Goal: Check status: Check status

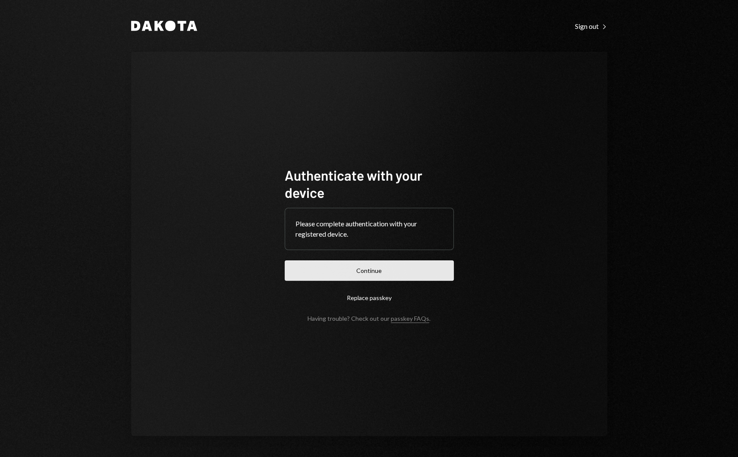
click at [360, 270] on button "Continue" at bounding box center [369, 271] width 169 height 20
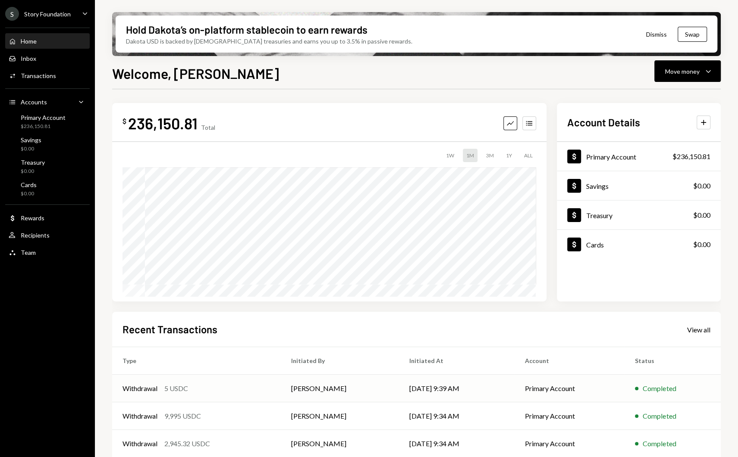
scroll to position [63, 0]
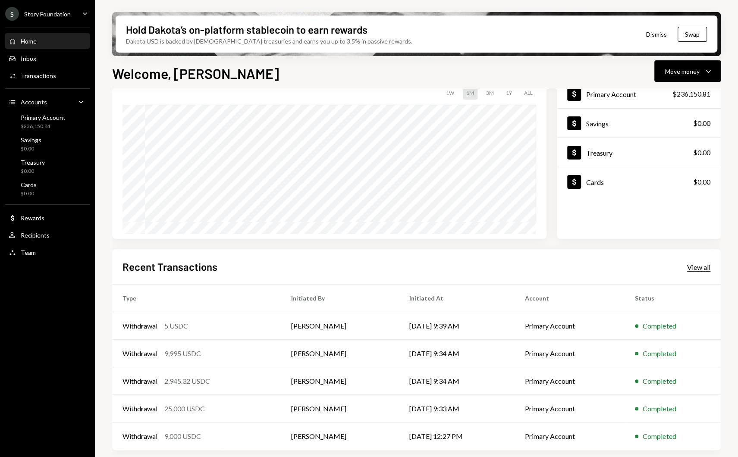
click at [696, 269] on div "View all" at bounding box center [698, 267] width 23 height 9
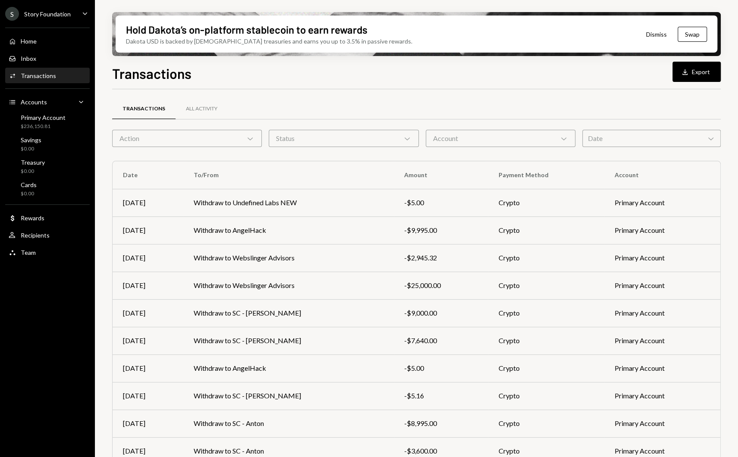
click at [446, 213] on td "-$5.00" at bounding box center [441, 203] width 94 height 28
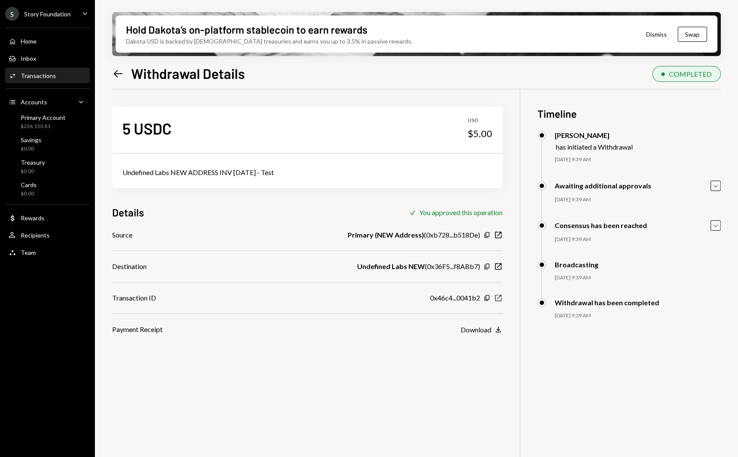
click at [498, 299] on icon "New Window" at bounding box center [498, 298] width 9 height 9
click at [502, 296] on icon "New Window" at bounding box center [498, 298] width 9 height 9
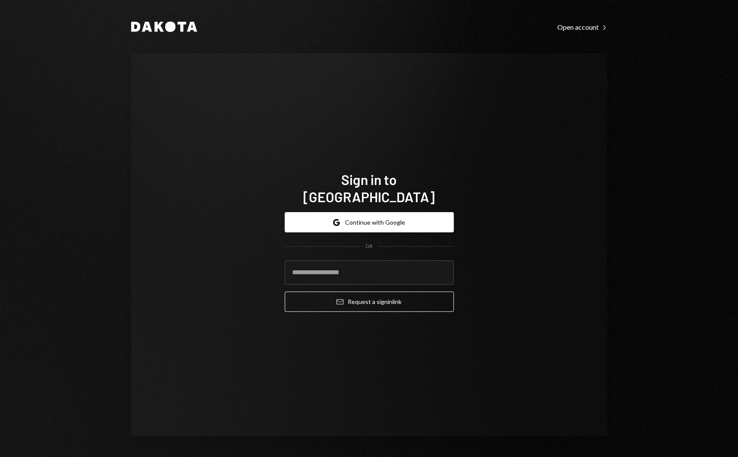
click at [491, 33] on div "Dakota Open account Right Caret Sign in to [GEOGRAPHIC_DATA] Google Continue wi…" at bounding box center [369, 228] width 518 height 457
